Goal: Information Seeking & Learning: Learn about a topic

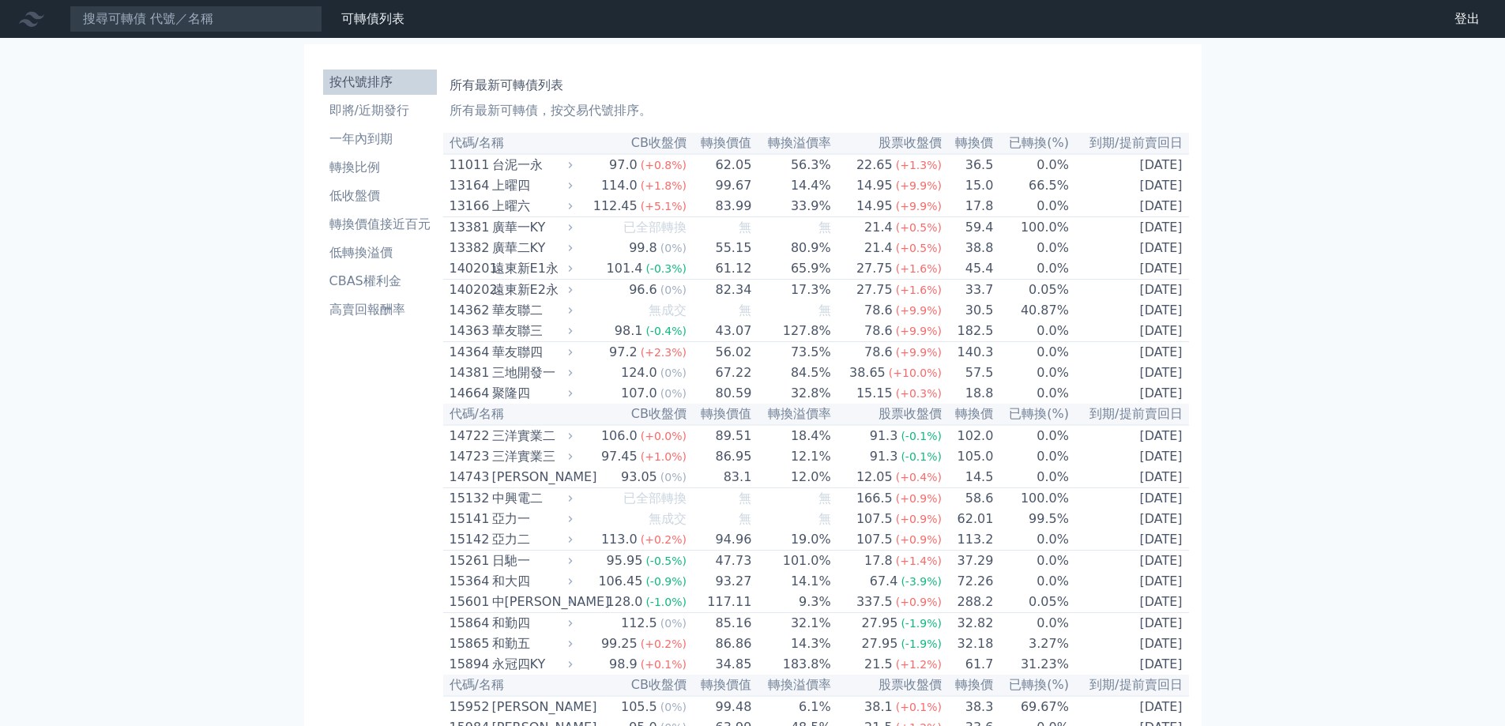
click at [497, 181] on div "上曜四" at bounding box center [530, 185] width 77 height 19
click at [581, 203] on tr "13166 上曜六 112.45 (+5.1%) 83.99 33.9% 14.95 (+9.9%) 17.8 0.0% [DATE]" at bounding box center [816, 206] width 746 height 21
click at [575, 190] on icon at bounding box center [570, 185] width 10 height 10
click at [556, 250] on div "廣華二KY" at bounding box center [530, 248] width 77 height 19
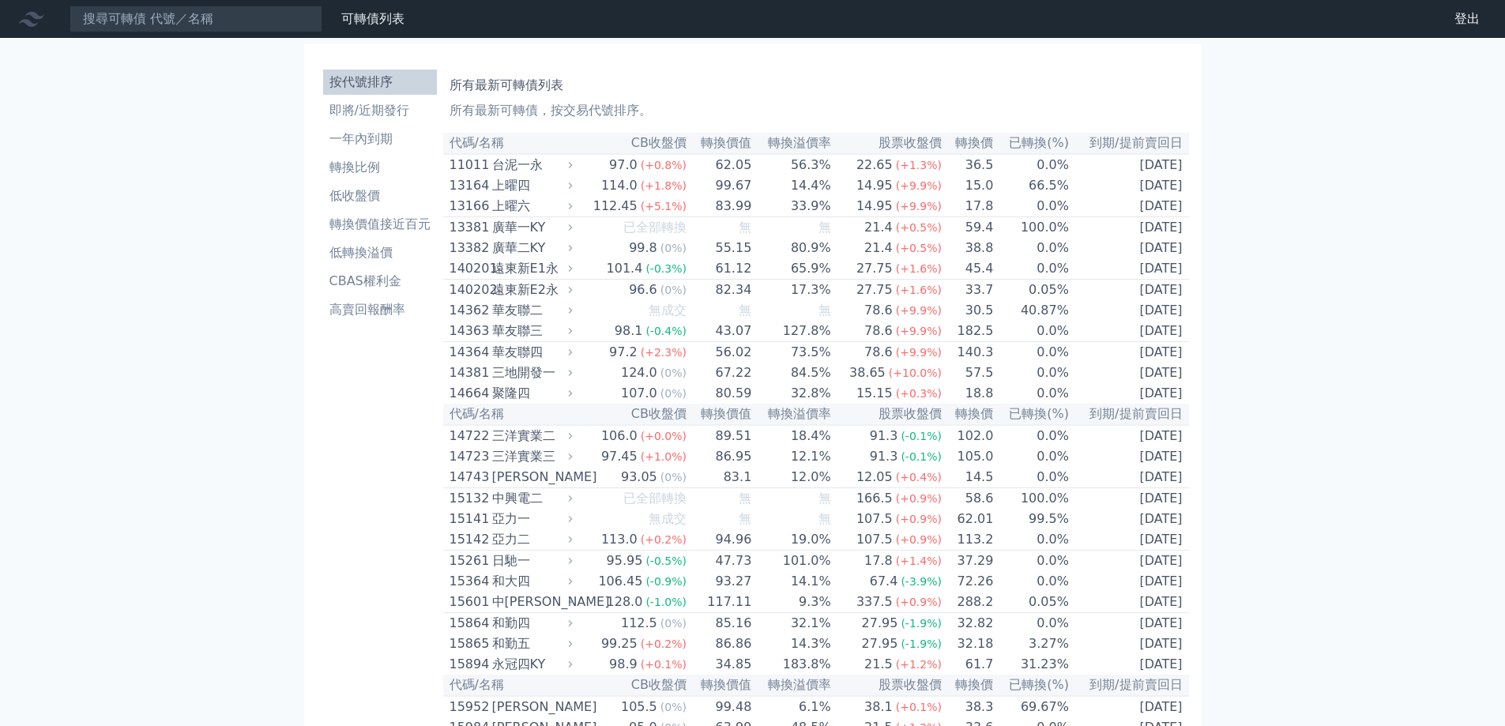
click at [556, 250] on div "廣華二KY" at bounding box center [530, 248] width 77 height 19
drag, startPoint x: 556, startPoint y: 250, endPoint x: 1167, endPoint y: 12, distance: 655.6
